Goal: Book appointment/travel/reservation

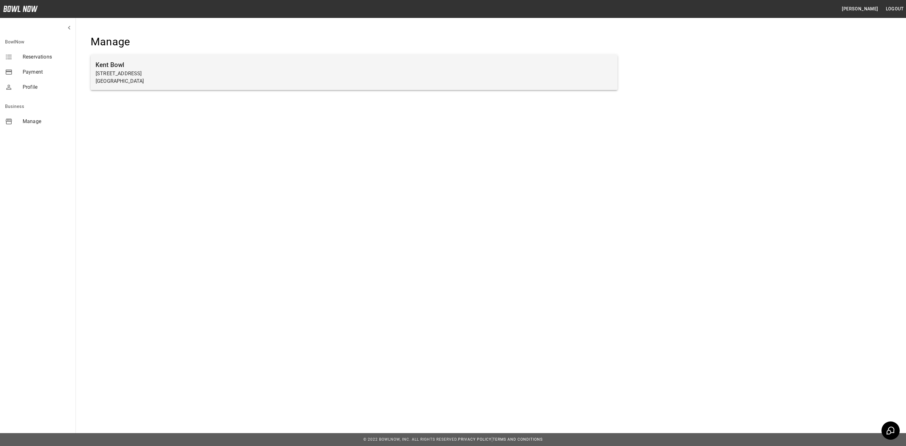
click at [113, 65] on h6 "Kent Bowl" at bounding box center [354, 65] width 517 height 10
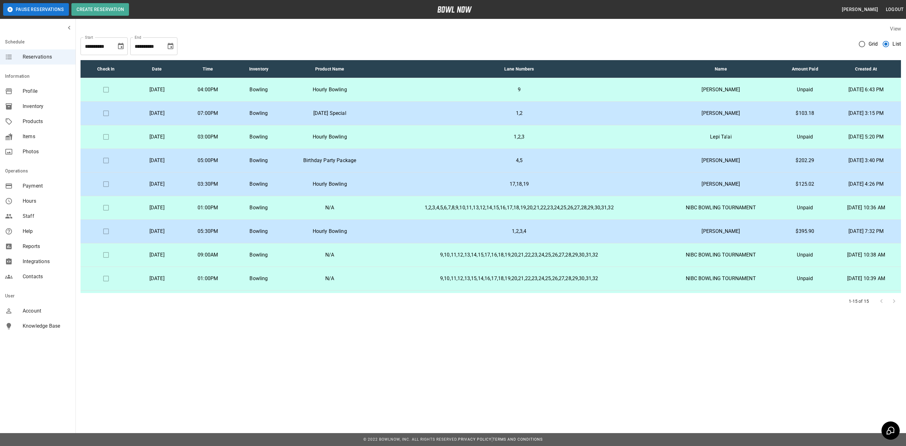
click at [120, 46] on icon "Choose date, selected date is Oct 13, 2025" at bounding box center [121, 46] width 8 height 8
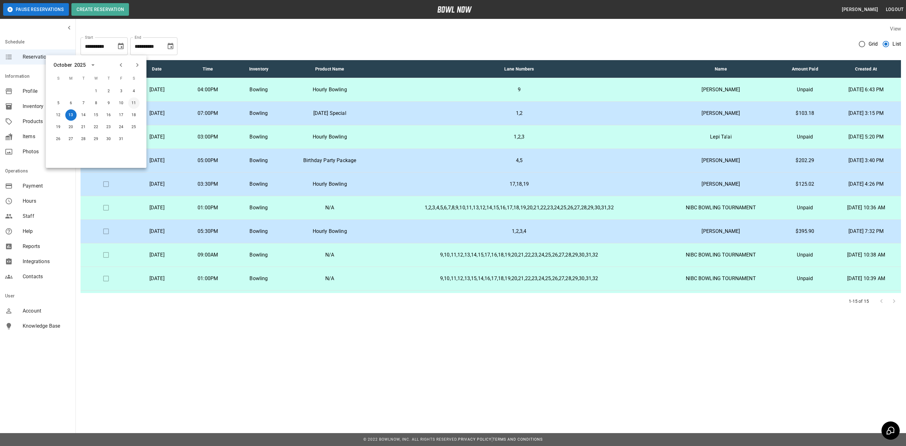
click at [131, 102] on button "11" at bounding box center [133, 102] width 11 height 11
type input "**********"
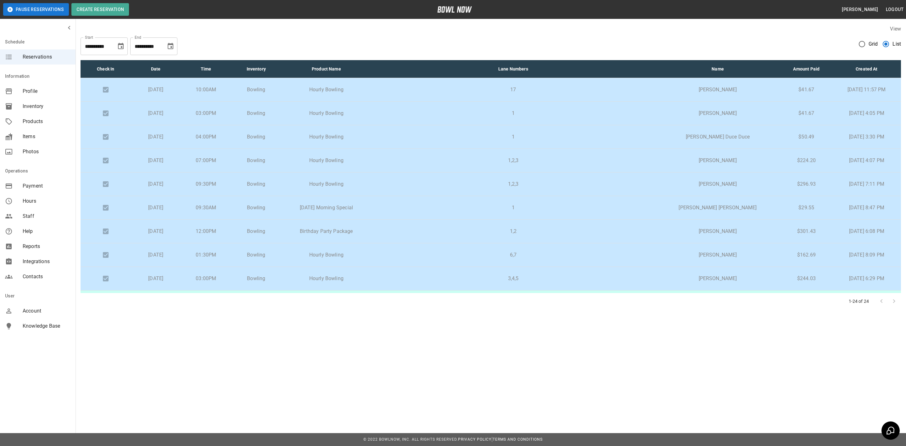
click at [402, 89] on p "17" at bounding box center [512, 90] width 273 height 8
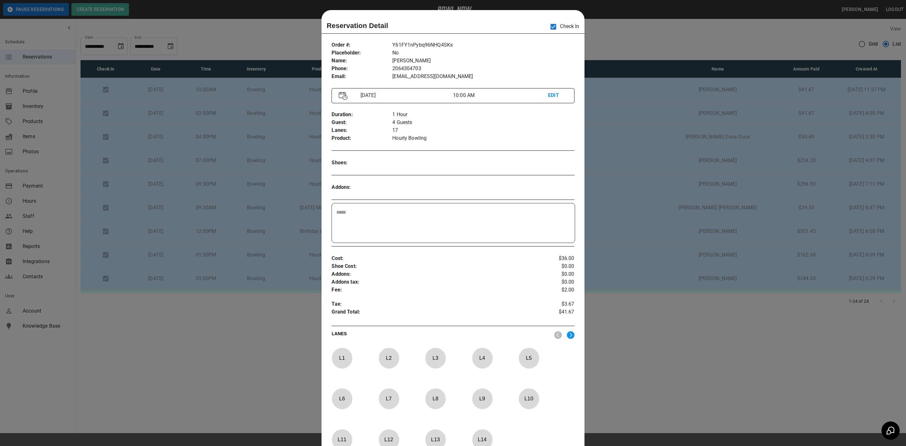
scroll to position [10, 0]
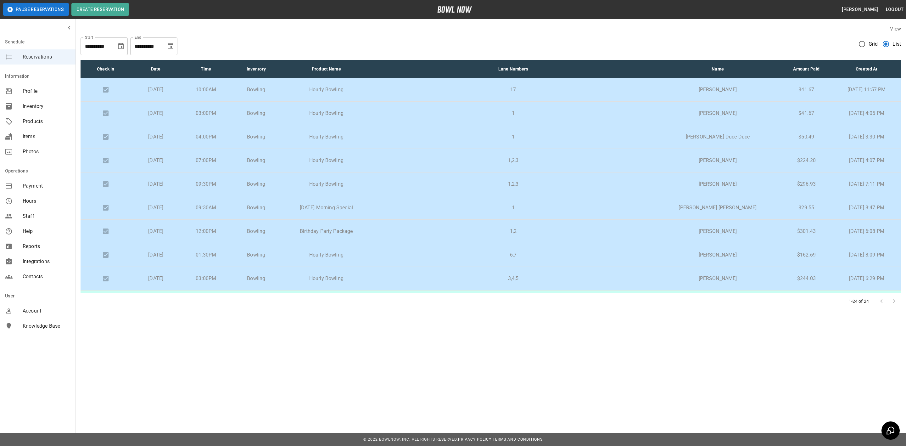
click at [397, 108] on td "1" at bounding box center [512, 114] width 283 height 24
click at [394, 133] on td "1" at bounding box center [512, 137] width 283 height 24
click at [398, 134] on td "1" at bounding box center [512, 137] width 283 height 24
click at [403, 159] on p "1,2,3" at bounding box center [512, 161] width 273 height 8
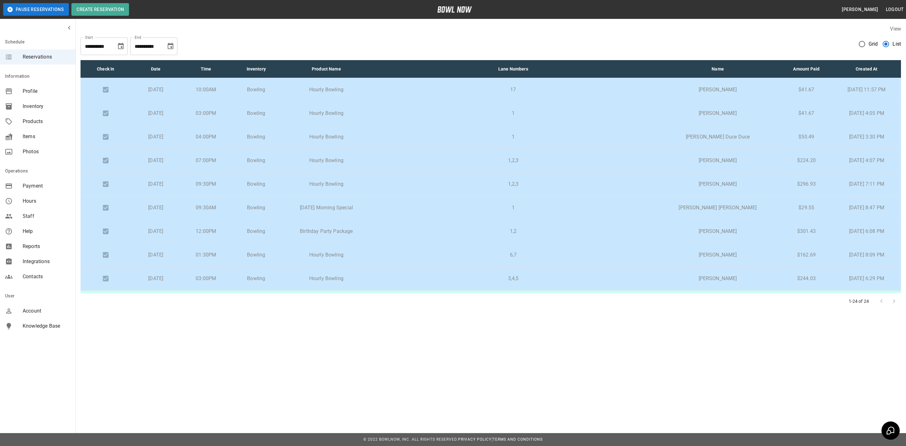
click at [397, 179] on td "1,2,3" at bounding box center [512, 184] width 283 height 24
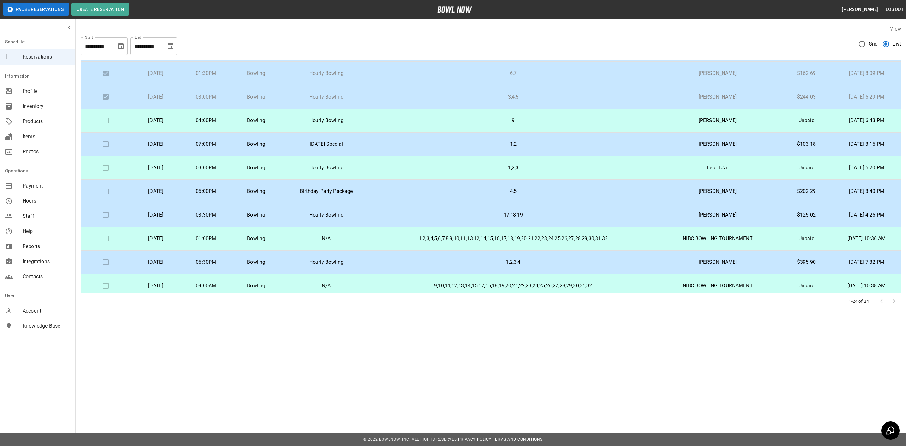
scroll to position [189, 0]
